Goal: Task Accomplishment & Management: Use online tool/utility

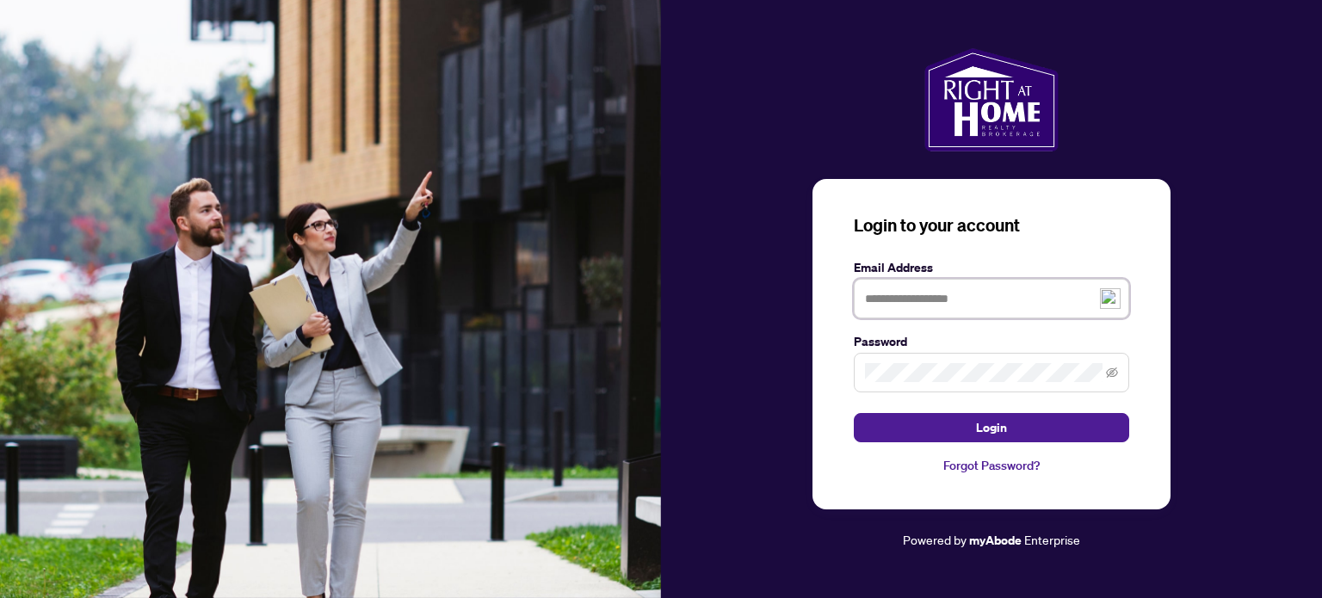
click at [938, 295] on input "text" at bounding box center [992, 299] width 276 height 40
type input "**********"
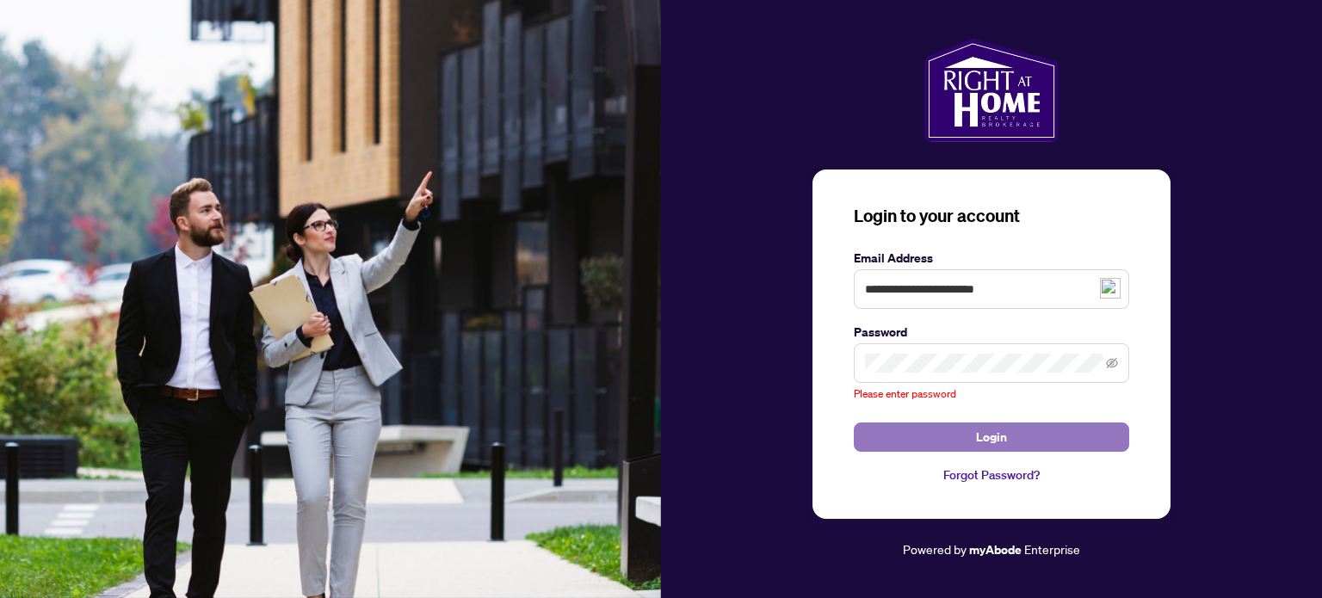
click at [999, 427] on span "Login" at bounding box center [991, 438] width 31 height 28
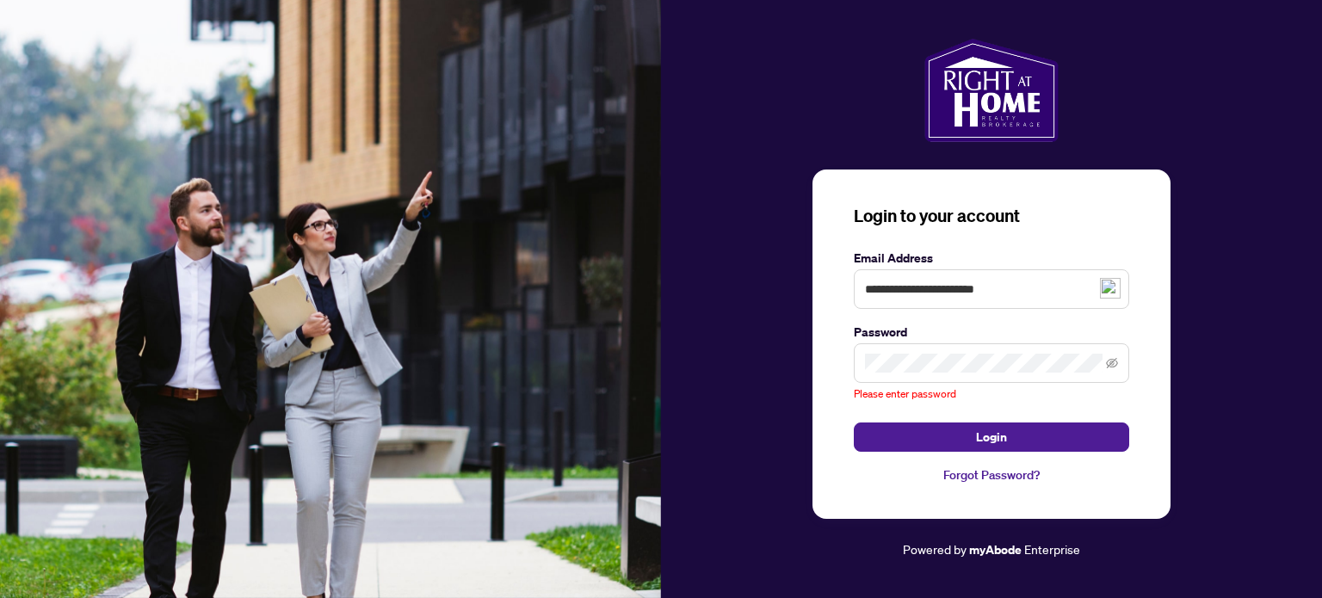
click at [1006, 383] on div "Please enter password" at bounding box center [992, 373] width 276 height 59
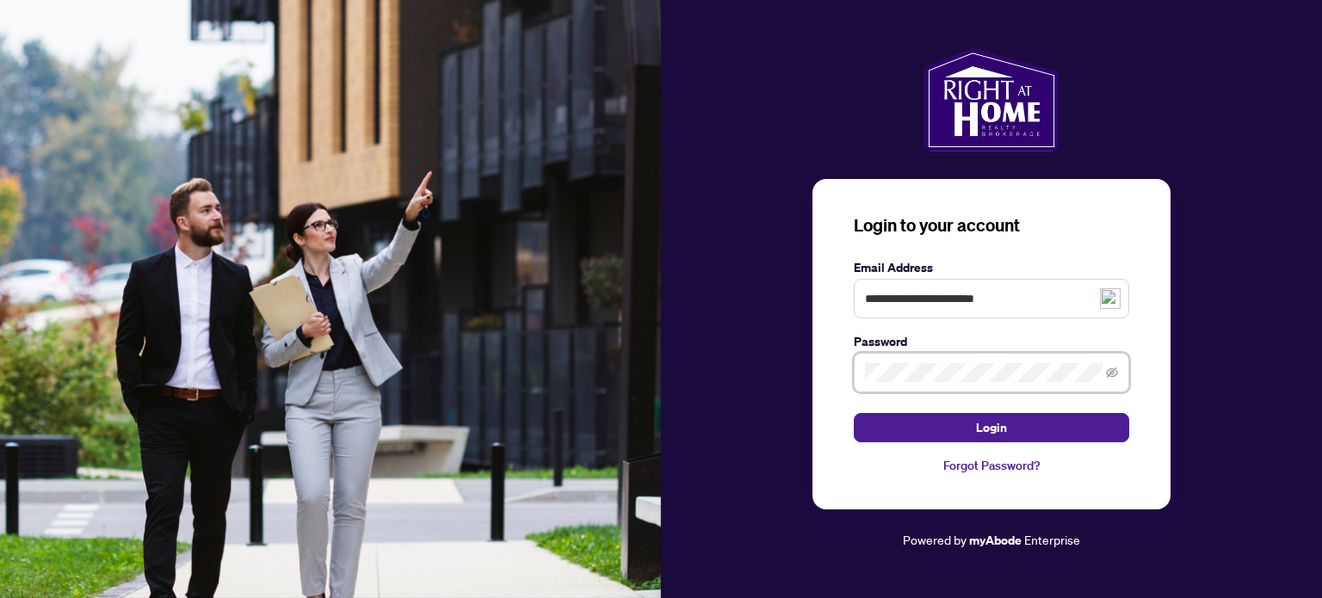
click at [854, 413] on button "Login" at bounding box center [992, 427] width 276 height 29
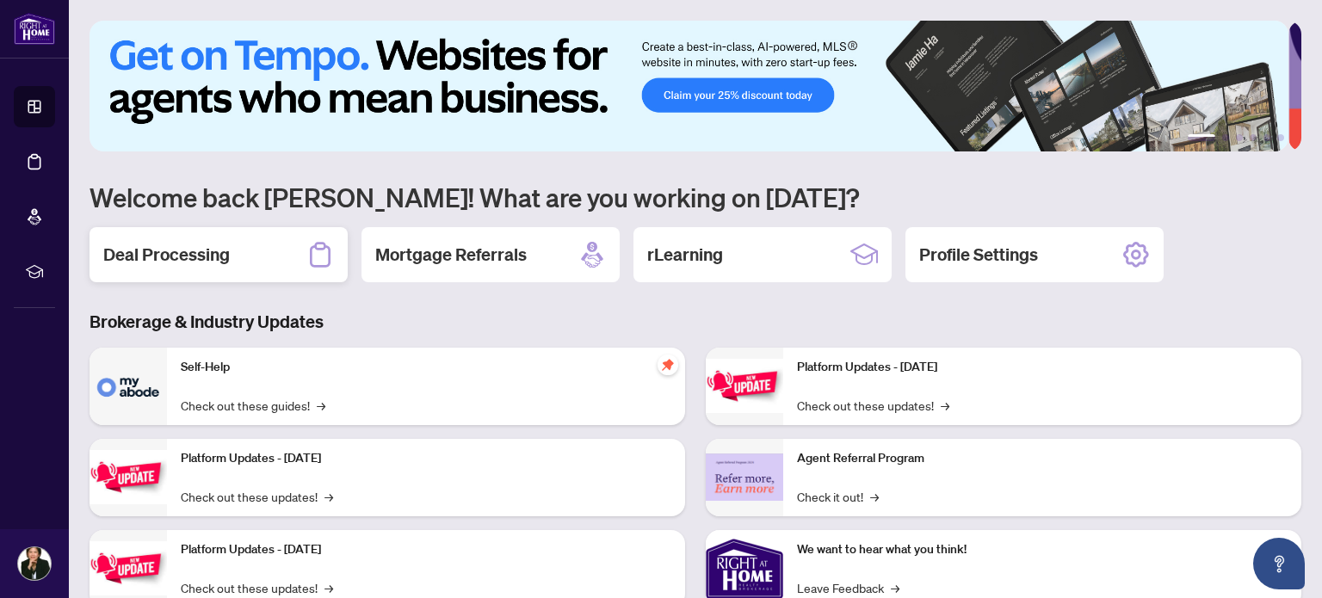
click at [207, 259] on h2 "Deal Processing" at bounding box center [166, 255] width 127 height 24
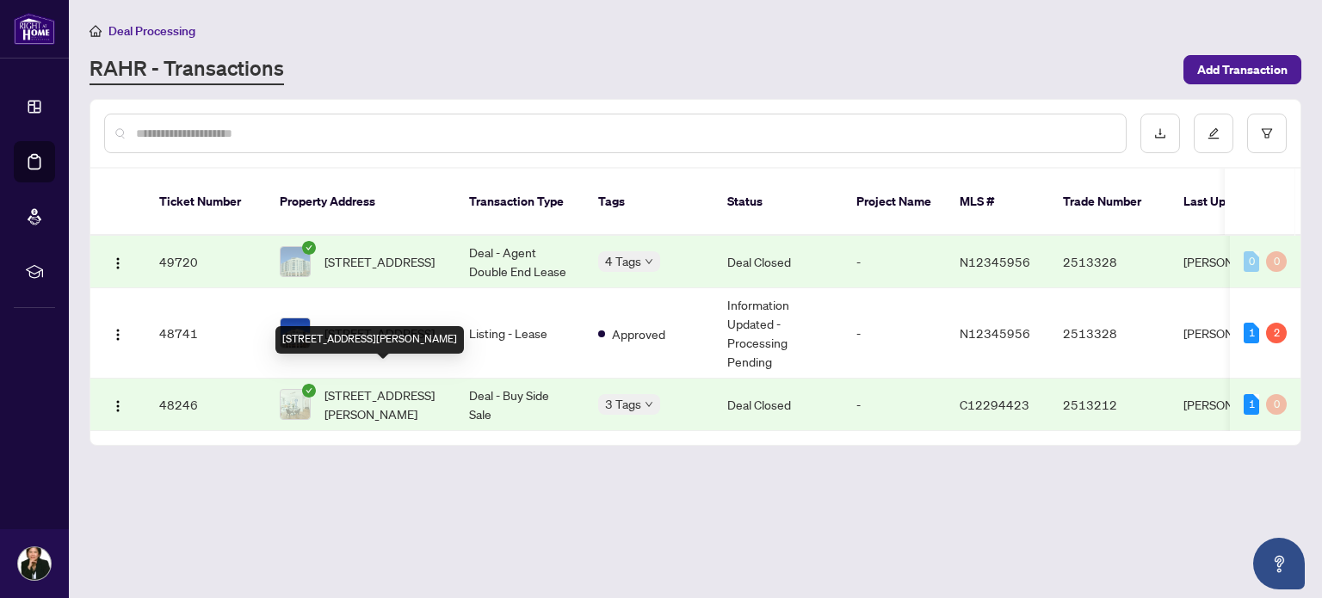
click at [406, 386] on span "[STREET_ADDRESS][PERSON_NAME]" at bounding box center [383, 405] width 117 height 38
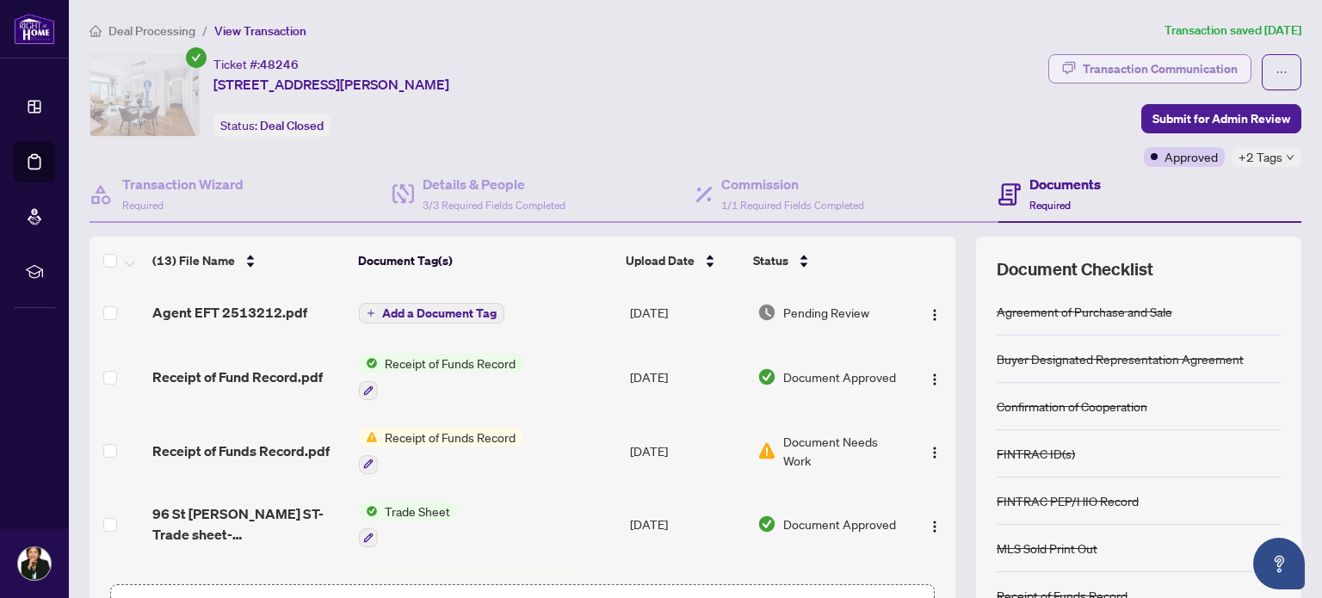
click at [1083, 55] on div "Transaction Communication" at bounding box center [1160, 69] width 155 height 28
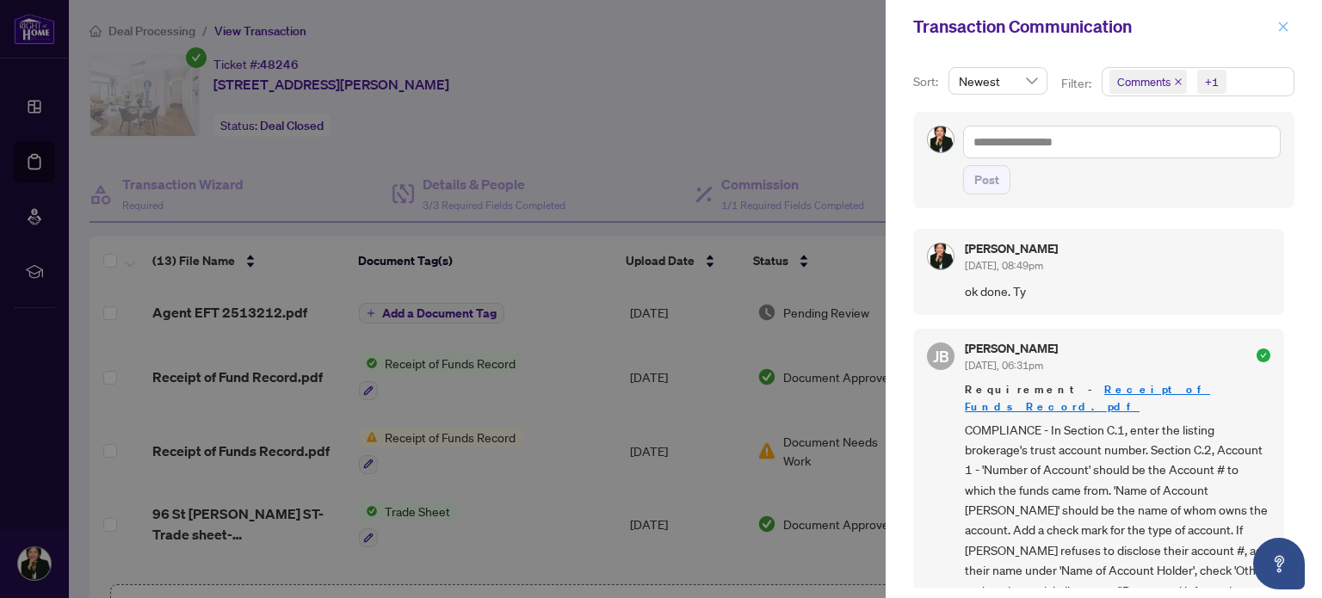
click at [1285, 22] on icon "close" at bounding box center [1284, 27] width 12 height 12
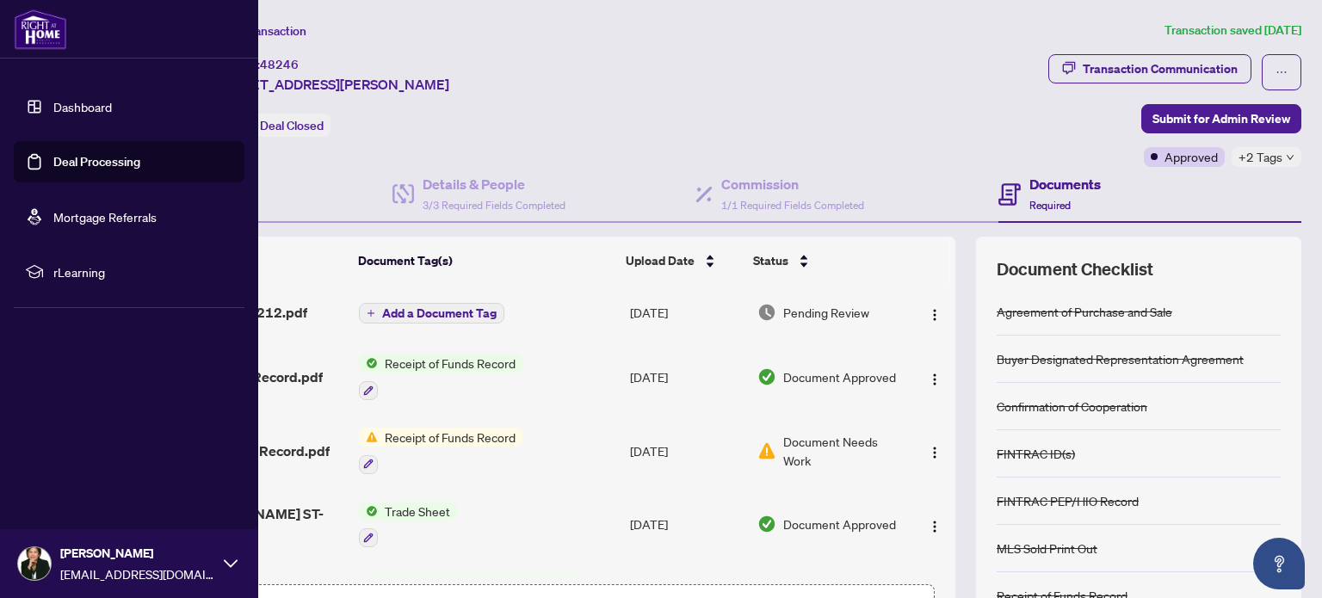
click at [40, 34] on img at bounding box center [40, 29] width 53 height 41
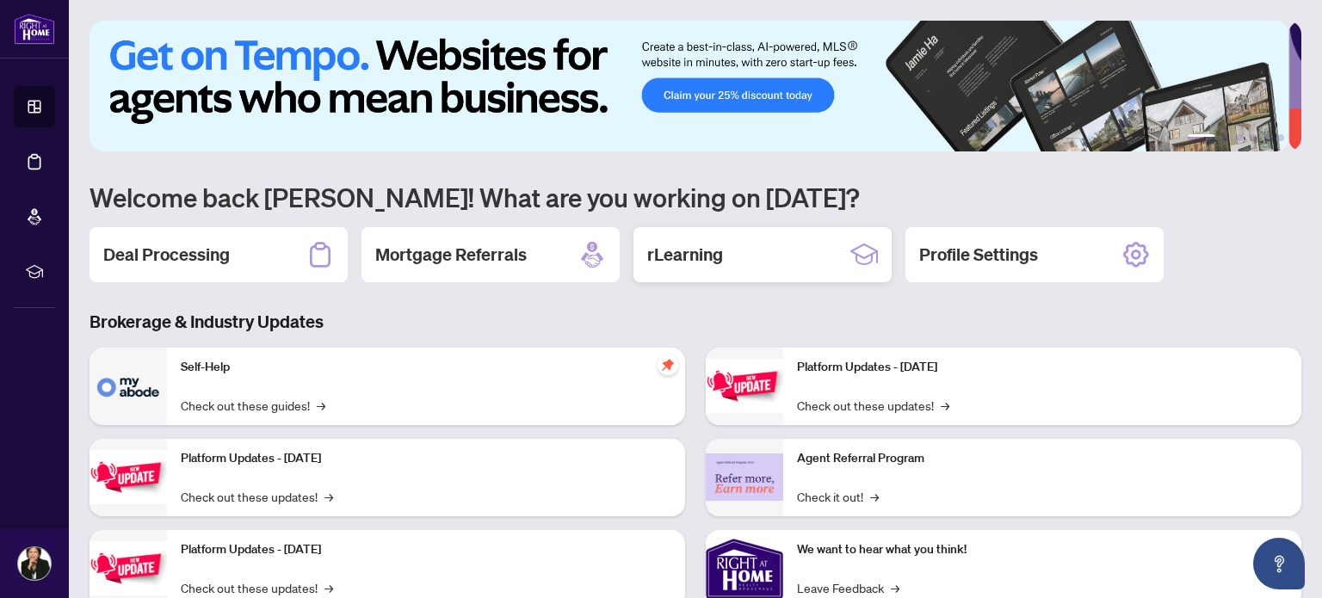
click at [691, 253] on h2 "rLearning" at bounding box center [685, 255] width 76 height 24
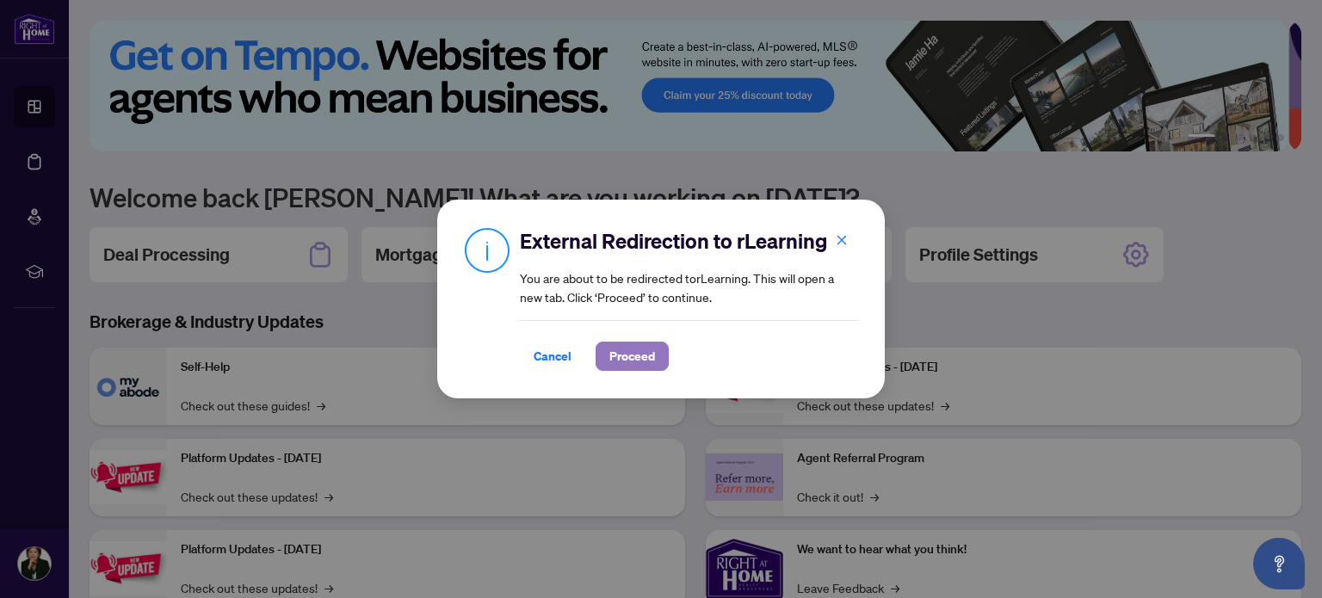
click at [634, 356] on span "Proceed" at bounding box center [633, 357] width 46 height 28
